Goal: Transaction & Acquisition: Subscribe to service/newsletter

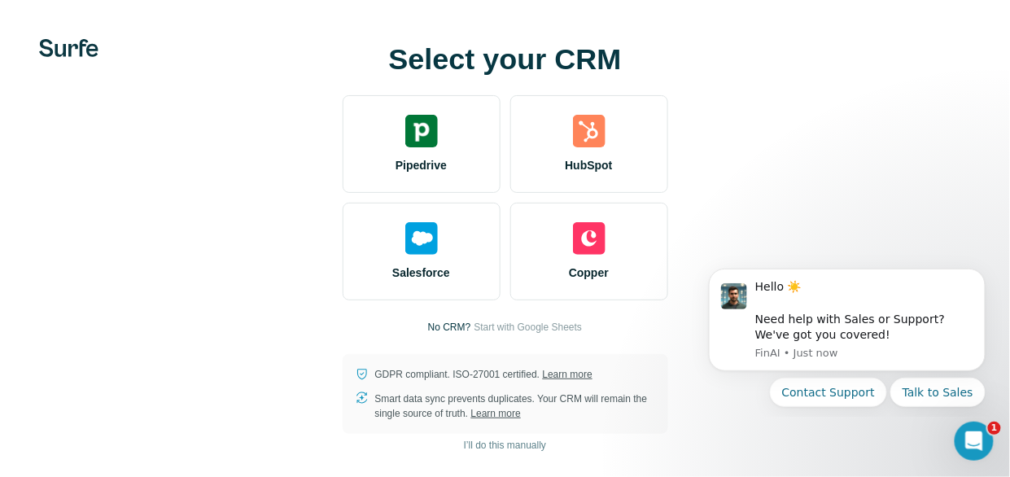
click at [930, 89] on div "Select your CRM Pipedrive HubSpot Salesforce Copper No CRM? Start with Google S…" at bounding box center [505, 238] width 945 height 391
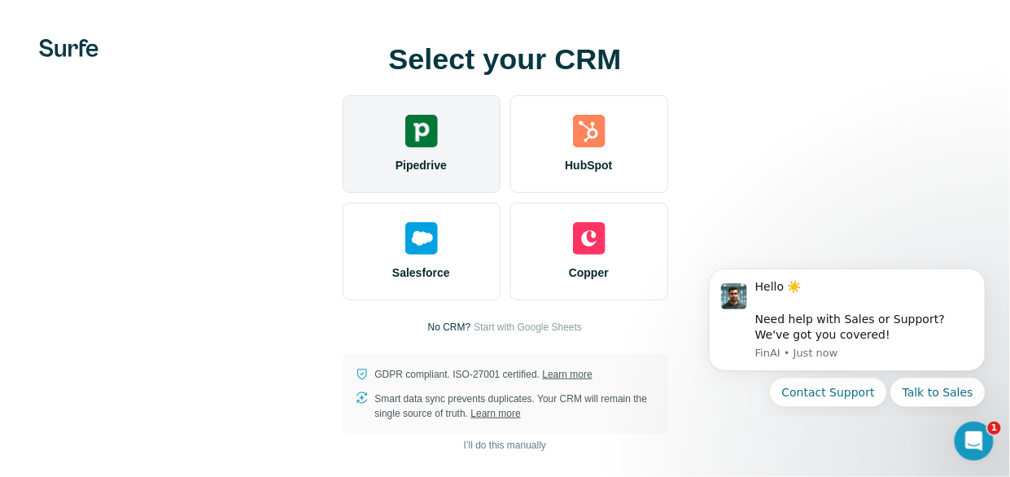
click at [425, 167] on span "Pipedrive" at bounding box center [421, 165] width 51 height 16
